Goal: Task Accomplishment & Management: Use online tool/utility

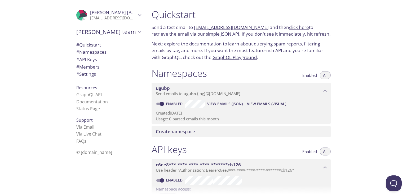
scroll to position [16, 0]
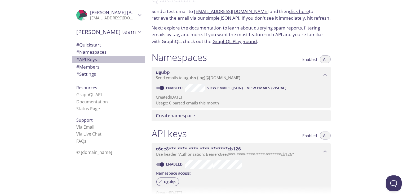
click at [90, 61] on span "# API Keys" at bounding box center [86, 59] width 21 height 6
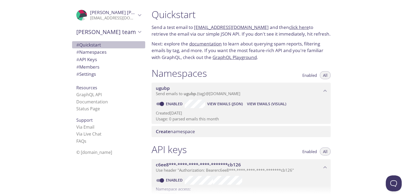
click at [92, 45] on span "# Quickstart" at bounding box center [88, 45] width 25 height 6
click at [223, 25] on link "[EMAIL_ADDRESS][DOMAIN_NAME]" at bounding box center [231, 27] width 75 height 6
click at [277, 66] on div "Namespaces Enabled All ugubp Send emails to ugubp . {tag} @[DOMAIN_NAME] Enable…" at bounding box center [241, 102] width 188 height 76
drag, startPoint x: 261, startPoint y: 29, endPoint x: 196, endPoint y: 29, distance: 65.3
click at [196, 29] on p "Send a test email to [EMAIL_ADDRESS][DOMAIN_NAME] and then click here to retrie…" at bounding box center [241, 31] width 179 height 14
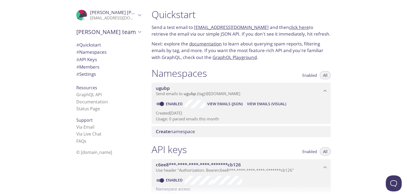
copy link "[EMAIL_ADDRESS][DOMAIN_NAME]"
click at [289, 27] on link "click here" at bounding box center [299, 27] width 20 height 6
click at [295, 55] on p "Next: explore the documentation to learn about querying spam reports, filtering…" at bounding box center [241, 50] width 179 height 20
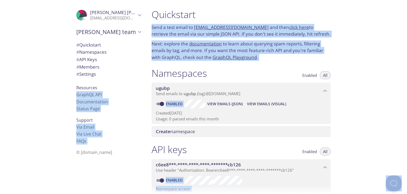
click at [281, 76] on div "Namespaces Enabled All" at bounding box center [241, 73] width 179 height 13
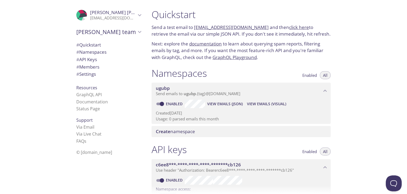
scroll to position [21, 0]
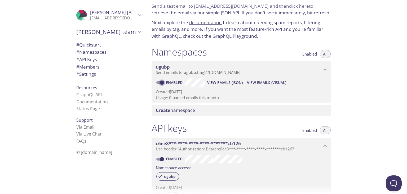
click at [163, 84] on input "Enabled" at bounding box center [162, 82] width 19 height 6
click at [161, 83] on input "Disabled" at bounding box center [157, 82] width 19 height 6
checkbox input "true"
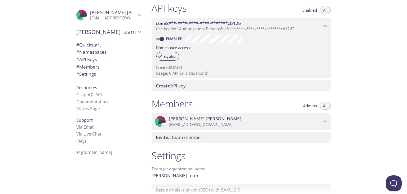
scroll to position [141, 0]
click at [87, 76] on span "# Settings" at bounding box center [86, 74] width 20 height 6
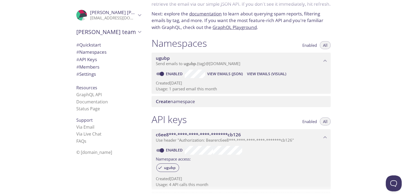
scroll to position [30, 0]
click at [90, 46] on span "# Quickstart" at bounding box center [88, 45] width 25 height 6
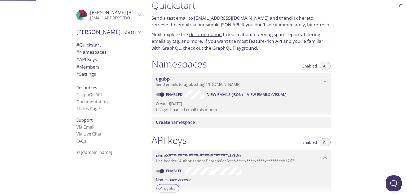
scroll to position [8, 0]
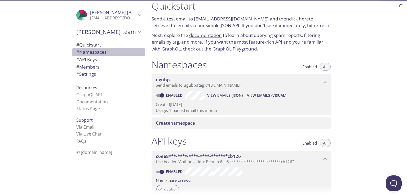
click at [90, 50] on span "# Namespaces" at bounding box center [91, 52] width 30 height 6
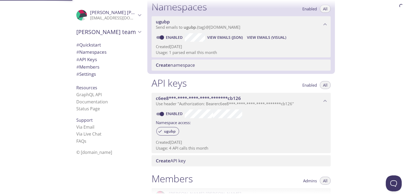
scroll to position [67, 0]
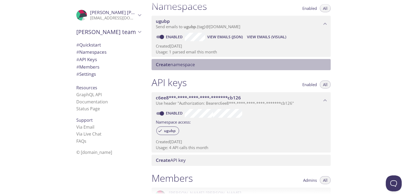
click at [189, 66] on span "Create namespace" at bounding box center [175, 64] width 39 height 6
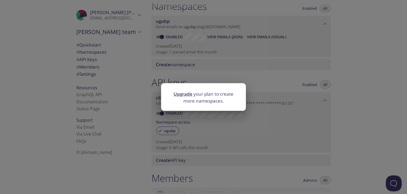
click at [207, 68] on div "Upgrade your plan to create more namespaces." at bounding box center [203, 97] width 407 height 194
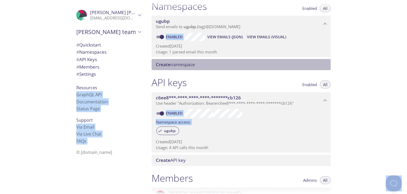
click at [205, 68] on div "Create namespace" at bounding box center [241, 64] width 179 height 11
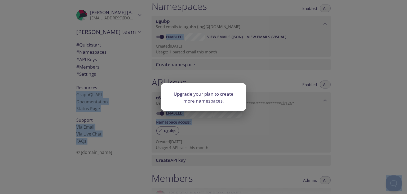
click at [222, 72] on div "Upgrade your plan to create more namespaces." at bounding box center [203, 97] width 407 height 194
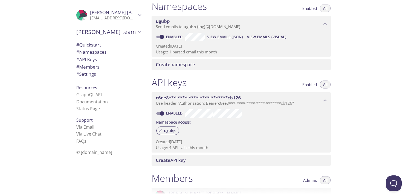
click at [193, 116] on div "Quickstart Send a test email to [EMAIL_ADDRESS][DOMAIN_NAME] and then click her…" at bounding box center [243, 30] width 192 height 194
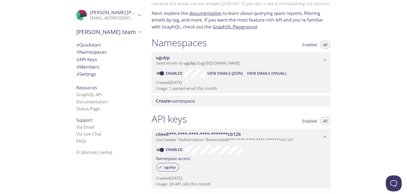
scroll to position [0, 0]
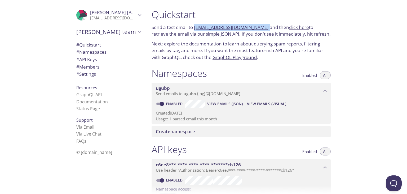
drag, startPoint x: 261, startPoint y: 27, endPoint x: 194, endPoint y: 28, distance: 67.1
click at [194, 28] on p "Send a test email to [EMAIL_ADDRESS][DOMAIN_NAME] and then click here to retrie…" at bounding box center [241, 31] width 179 height 14
copy p "[EMAIL_ADDRESS][DOMAIN_NAME]"
click at [341, 48] on div "Quickstart Send a test email to [EMAIL_ADDRESS][DOMAIN_NAME] and then click her…" at bounding box center [277, 97] width 260 height 194
drag, startPoint x: 193, startPoint y: 27, endPoint x: 260, endPoint y: 27, distance: 66.6
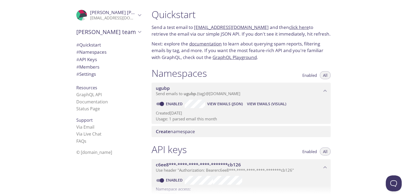
click at [260, 27] on p "Send a test email to [EMAIL_ADDRESS][DOMAIN_NAME] and then click here to retrie…" at bounding box center [241, 31] width 179 height 14
copy p "[EMAIL_ADDRESS][DOMAIN_NAME]"
